Goal: Navigation & Orientation: Find specific page/section

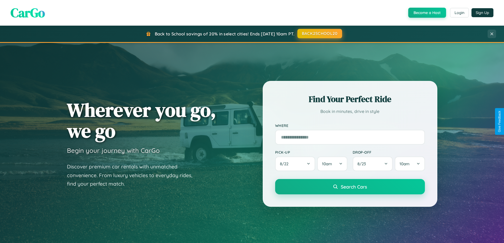
click at [320, 34] on button "BACK2SCHOOL20" at bounding box center [320, 34] width 45 height 10
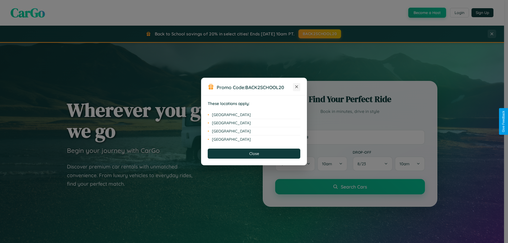
click at [297, 87] on icon at bounding box center [296, 87] width 3 height 3
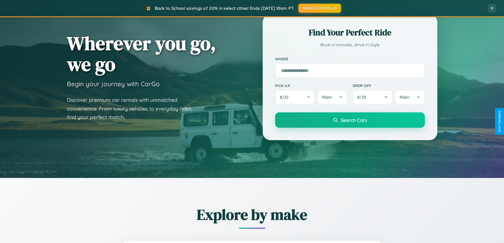
scroll to position [364, 0]
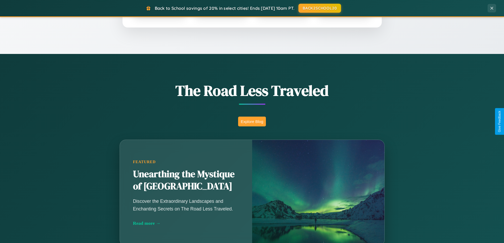
click at [252, 122] on button "Explore Blog" at bounding box center [252, 122] width 28 height 10
